Goal: Navigation & Orientation: Find specific page/section

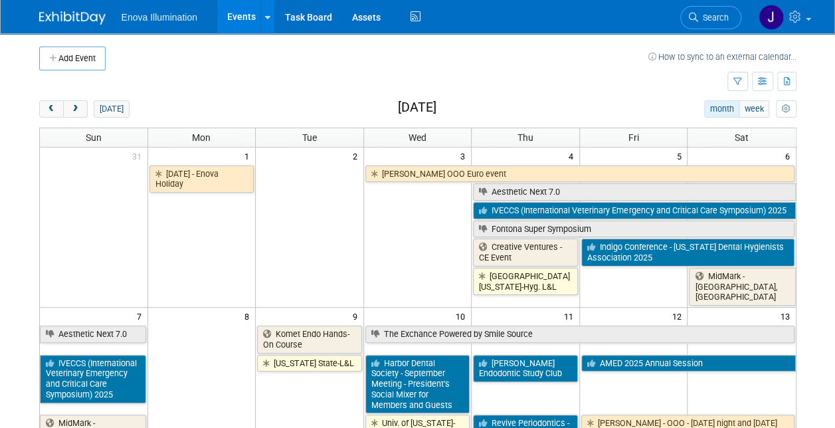
drag, startPoint x: 74, startPoint y: 108, endPoint x: 95, endPoint y: 72, distance: 41.7
click at [74, 108] on span "next" at bounding box center [75, 109] width 10 height 9
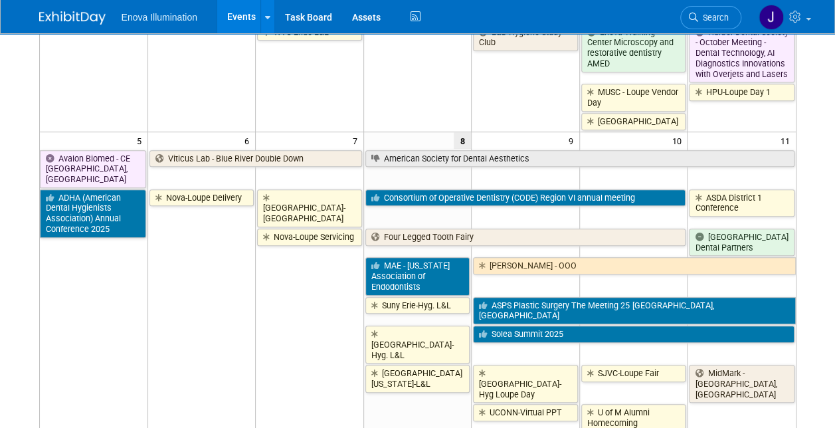
scroll to position [266, 0]
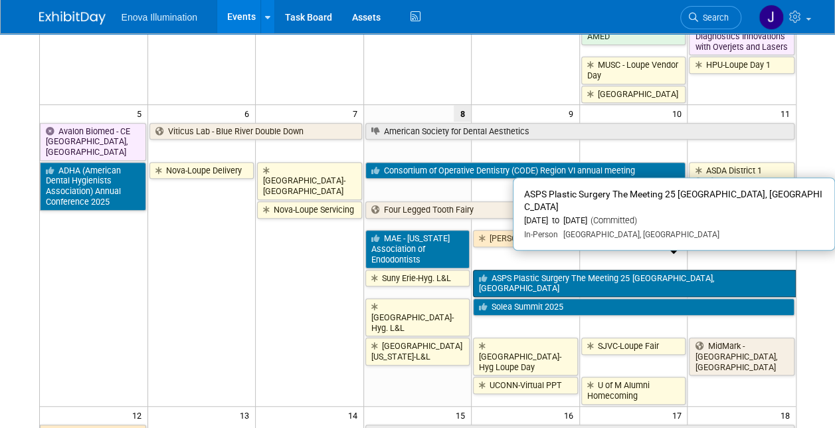
click at [526, 270] on link "ASPS Plastic Surgery The Meeting 25 [GEOGRAPHIC_DATA], [GEOGRAPHIC_DATA]" at bounding box center [634, 283] width 322 height 27
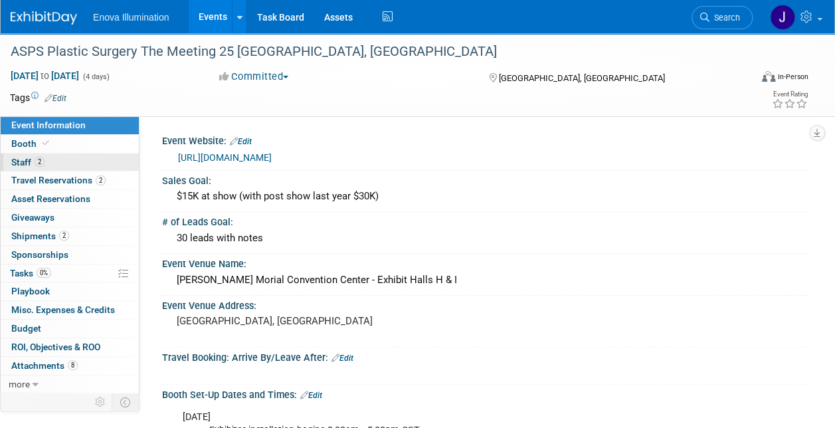
click at [28, 157] on span "Staff 2" at bounding box center [27, 162] width 33 height 11
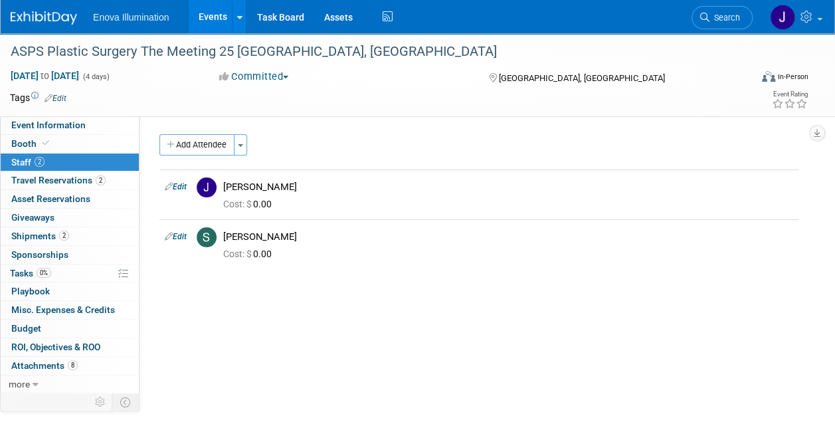
click at [211, 20] on link "Events" at bounding box center [213, 16] width 48 height 33
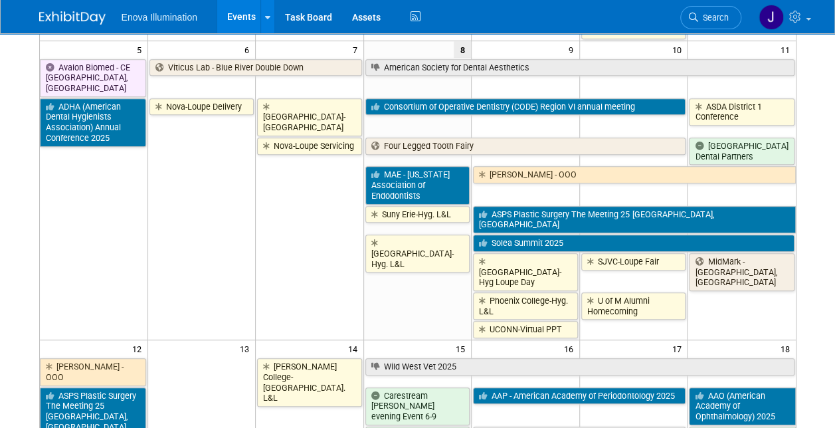
scroll to position [332, 0]
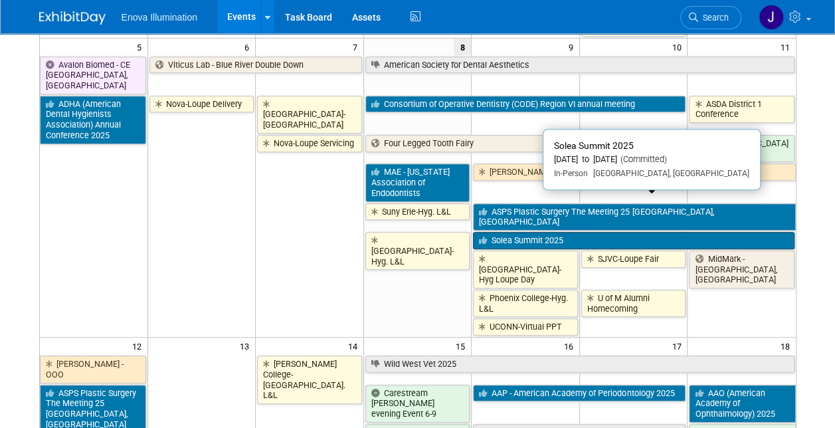
click at [559, 232] on link "Solea Summit 2025" at bounding box center [633, 240] width 321 height 17
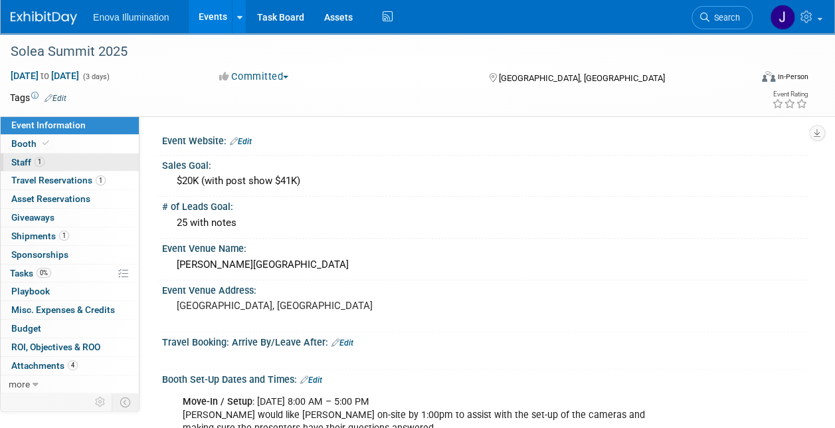
click at [8, 158] on link "1 Staff 1" at bounding box center [70, 162] width 138 height 18
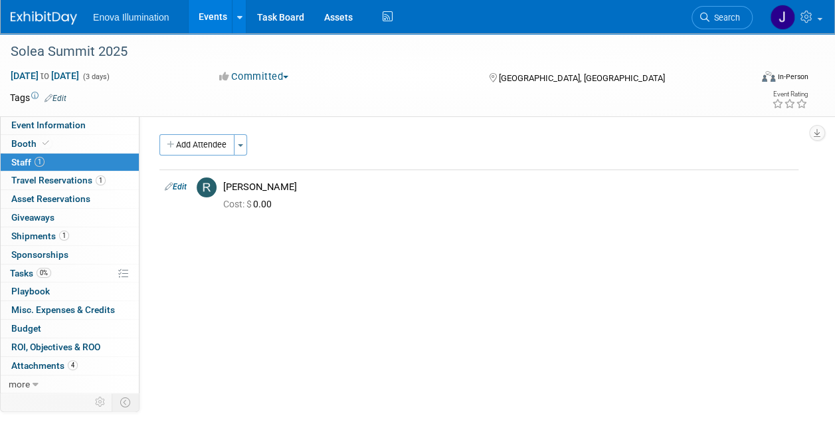
click at [210, 14] on link "Events" at bounding box center [213, 16] width 48 height 33
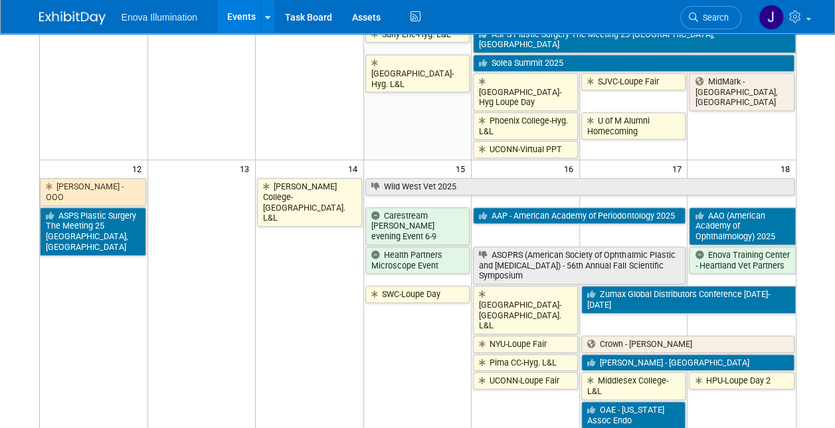
scroll to position [531, 0]
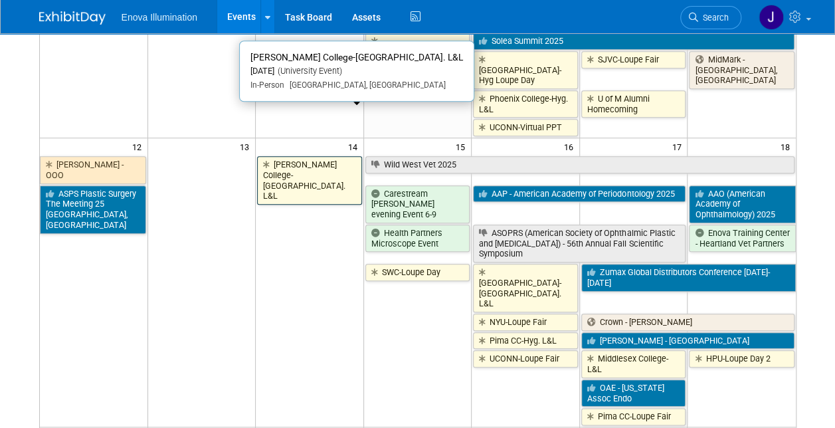
click at [295, 156] on link "[PERSON_NAME] College-[GEOGRAPHIC_DATA]. L&L" at bounding box center [309, 180] width 105 height 48
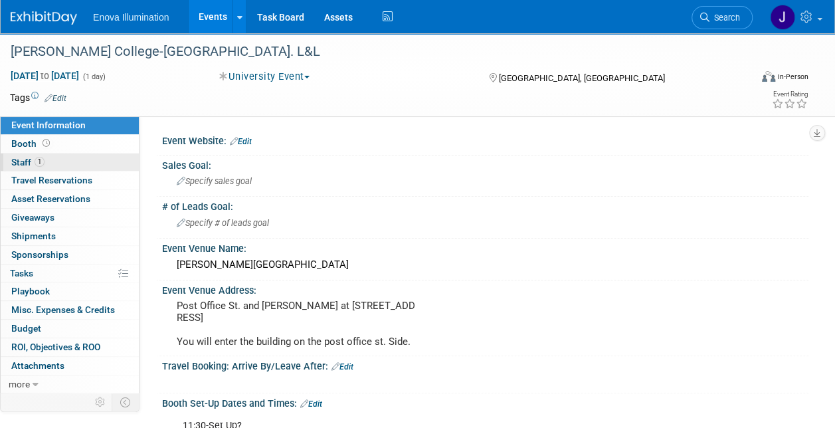
click at [13, 162] on span "Staff 1" at bounding box center [27, 162] width 33 height 11
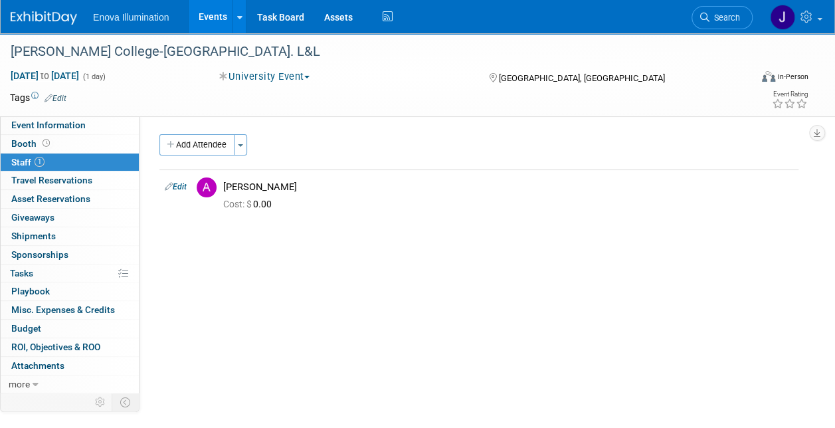
click at [202, 21] on link "Events" at bounding box center [213, 16] width 48 height 33
